Goal: Register for event/course

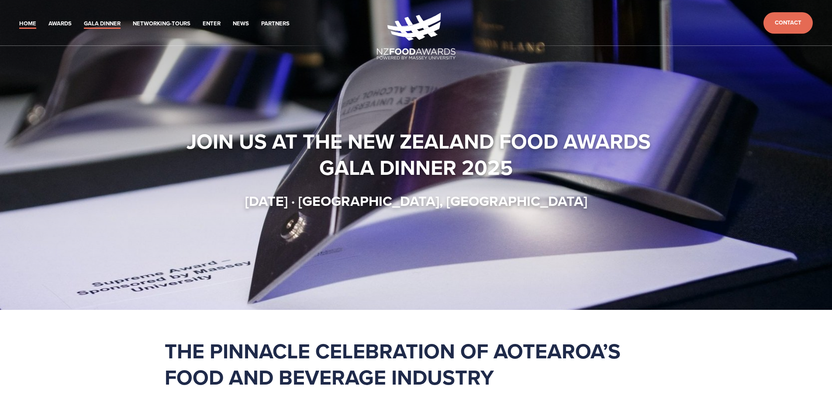
click at [94, 22] on link "Gala Dinner" at bounding box center [102, 24] width 37 height 10
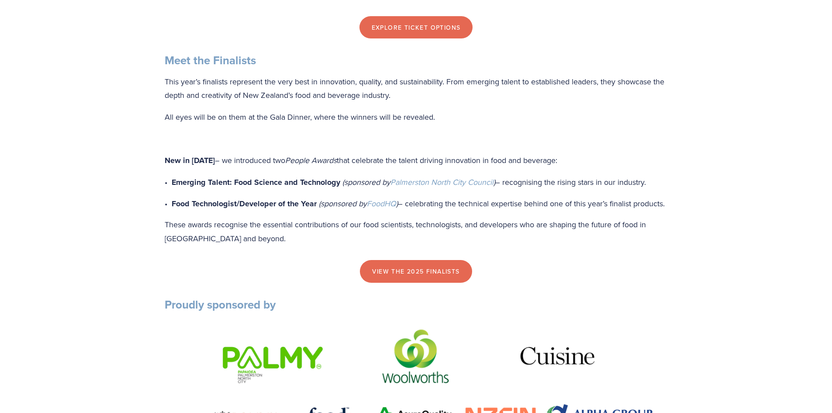
scroll to position [873, 0]
